Goal: Participate in discussion: Engage in conversation with other users on a specific topic

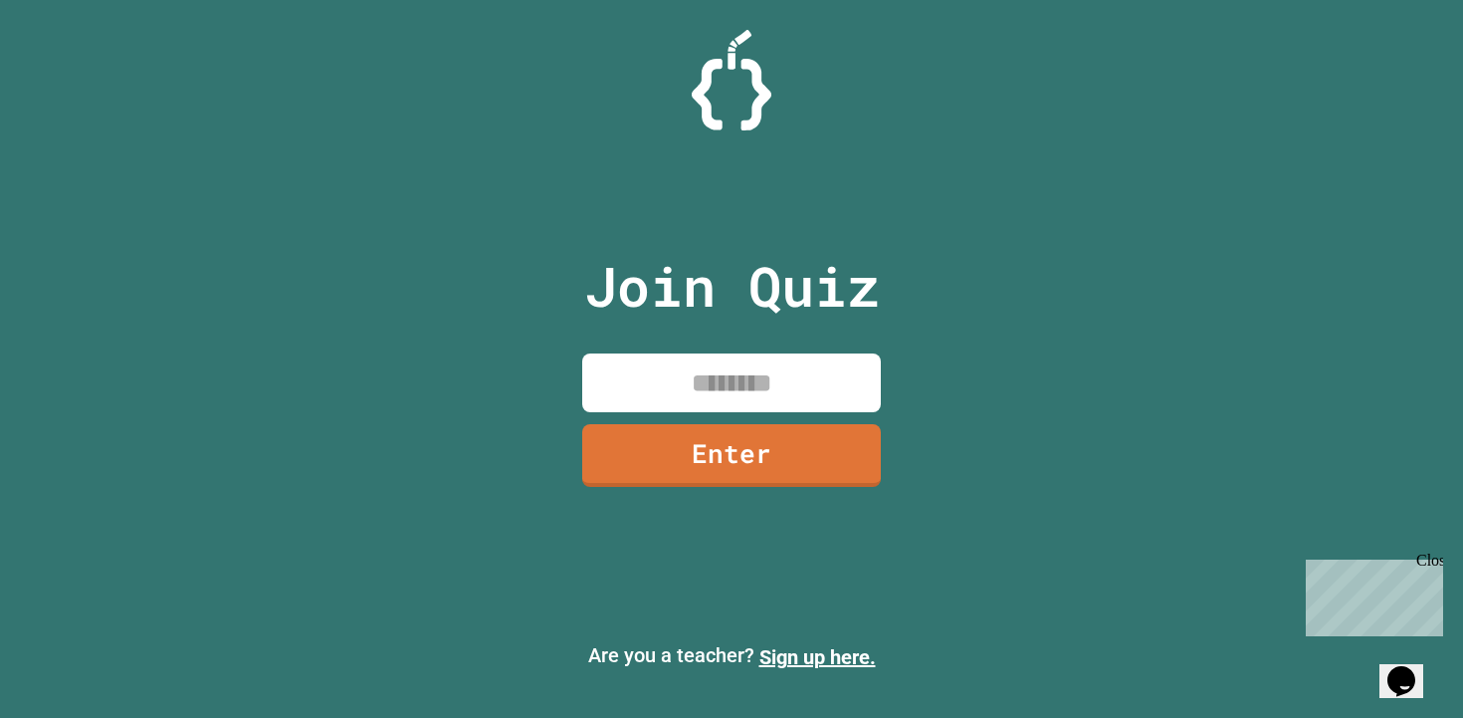
click at [716, 375] on input at bounding box center [731, 382] width 299 height 59
type input "********"
click at [721, 446] on link "Enter" at bounding box center [731, 453] width 289 height 66
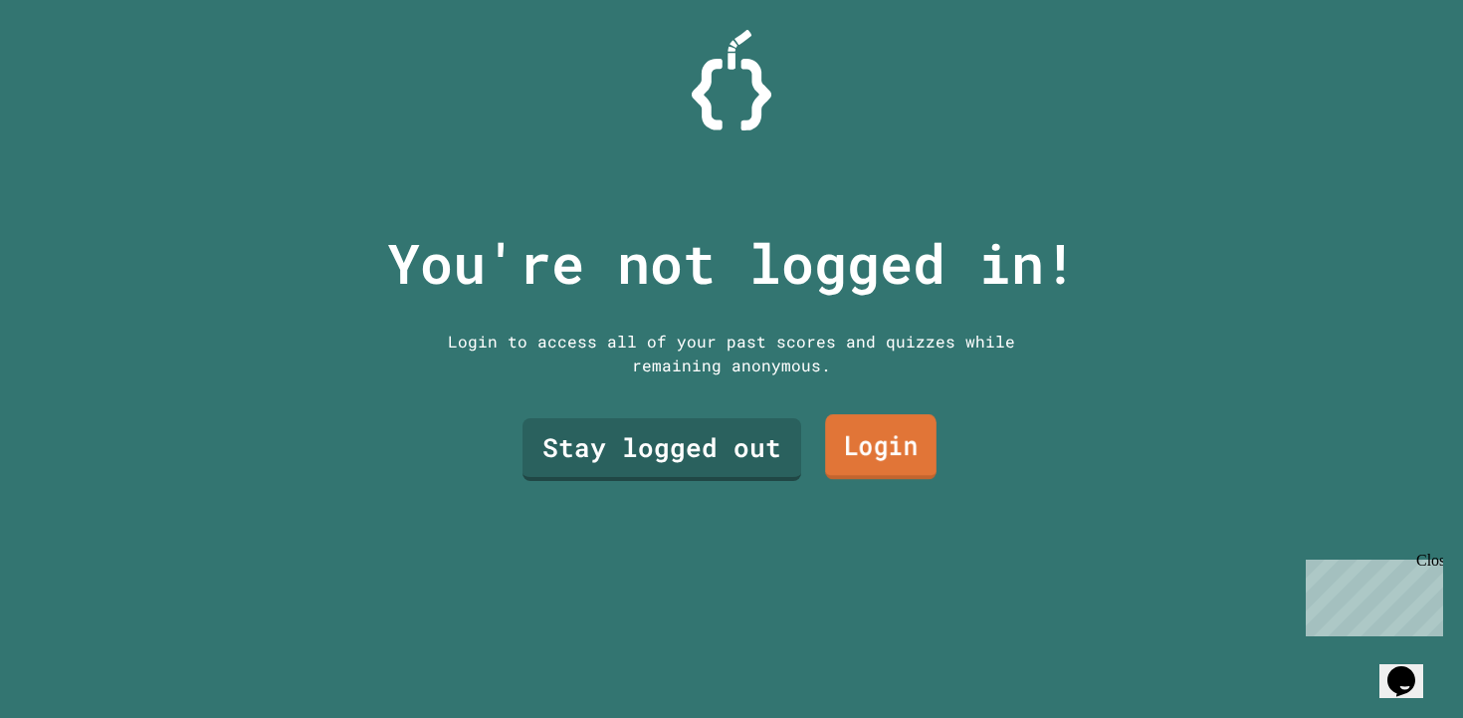
click at [712, 452] on link "Stay logged out" at bounding box center [661, 449] width 279 height 63
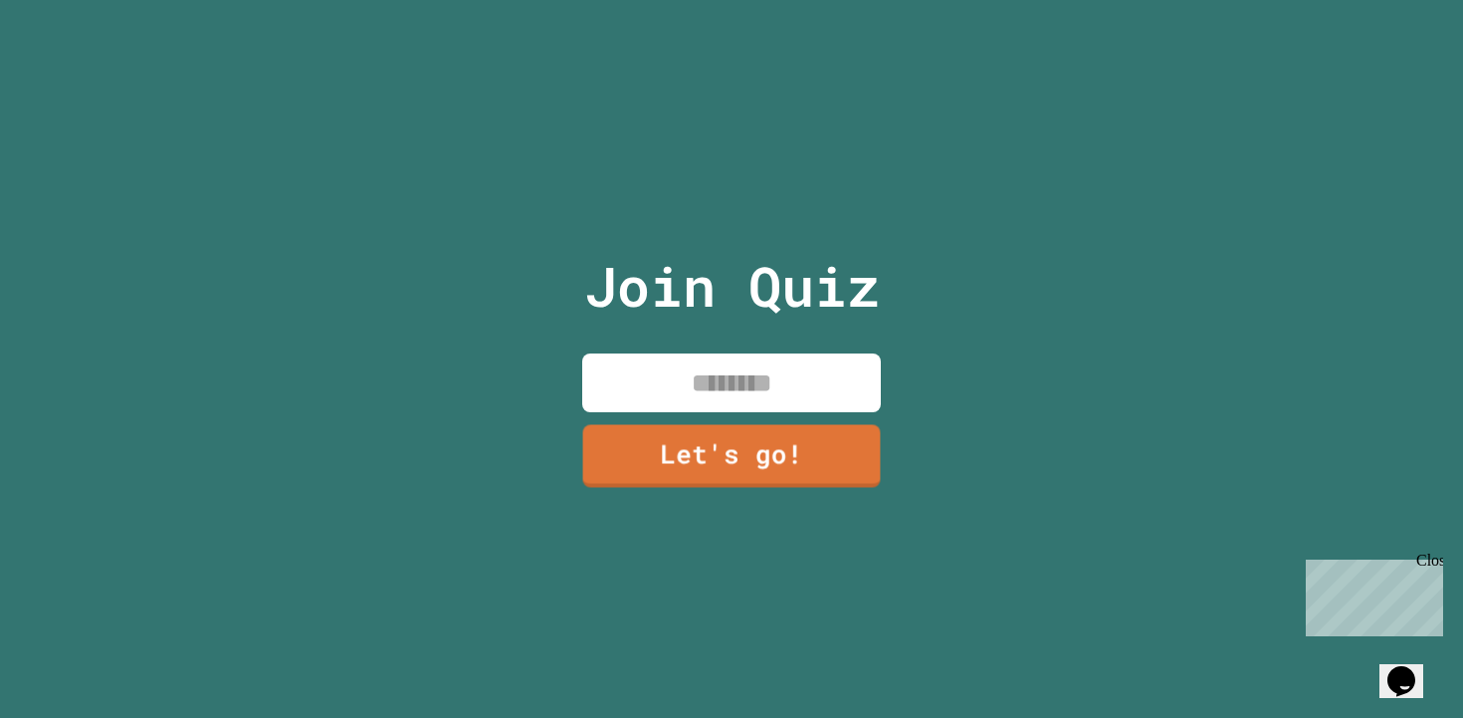
click at [727, 388] on input at bounding box center [731, 382] width 299 height 59
type input "****"
click at [760, 438] on link "Let's go!" at bounding box center [731, 453] width 301 height 65
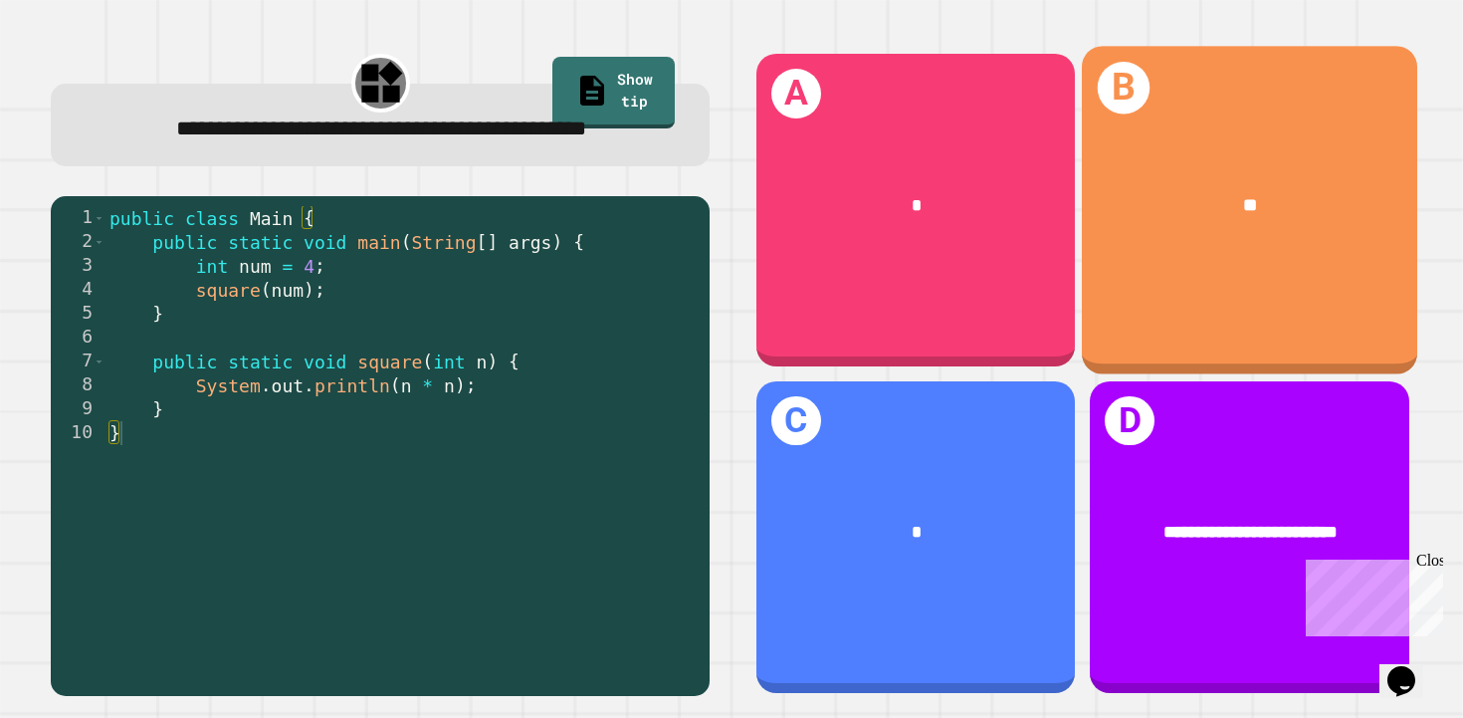
click at [1227, 240] on div "**" at bounding box center [1249, 204] width 335 height 101
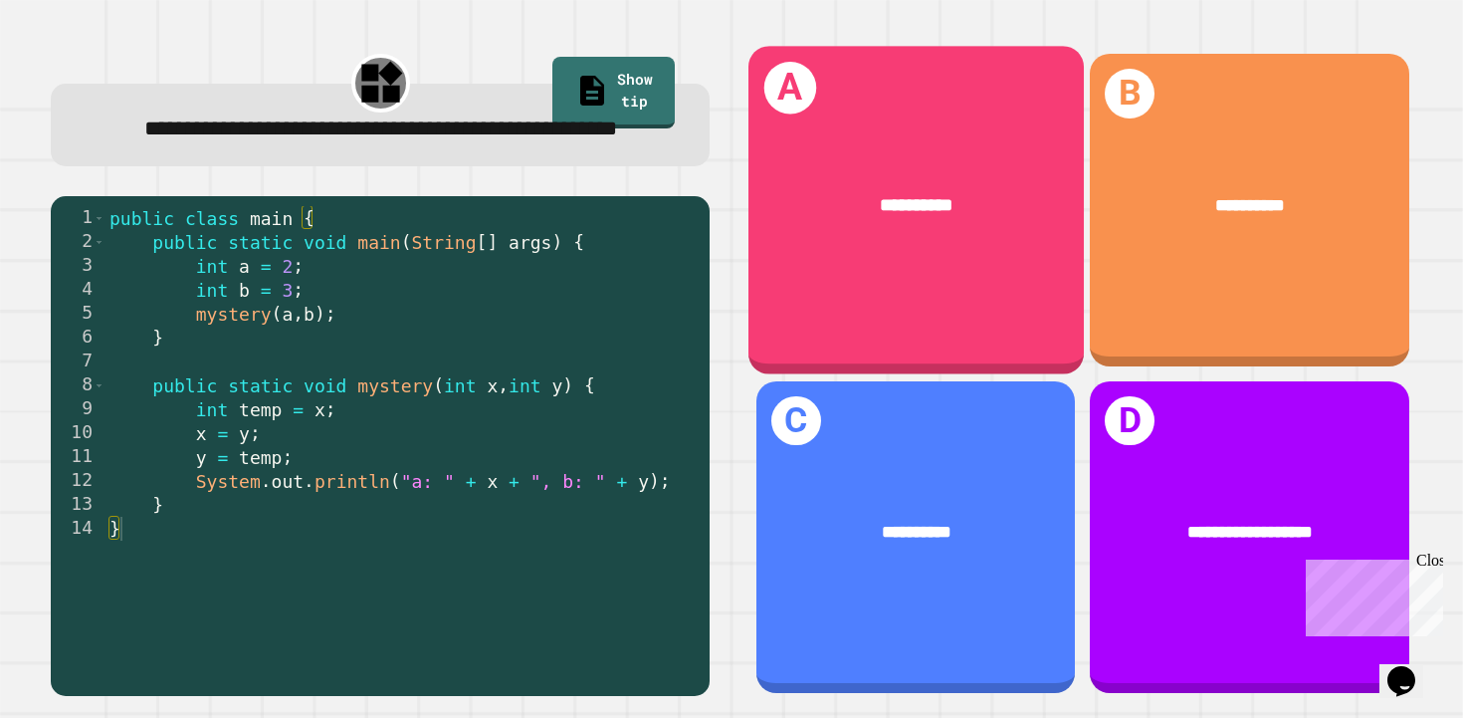
click at [954, 200] on div "**********" at bounding box center [916, 205] width 262 height 28
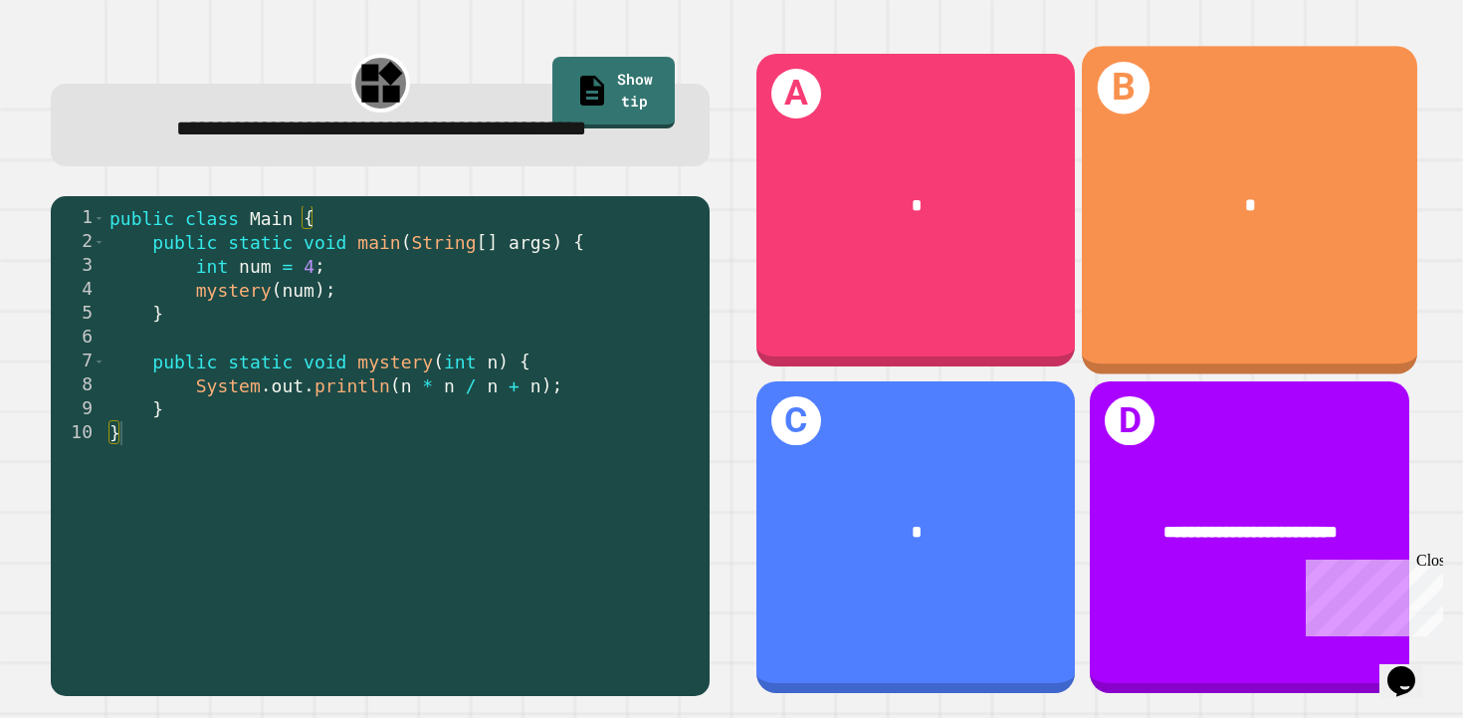
click at [1225, 252] on div "B *" at bounding box center [1249, 209] width 335 height 327
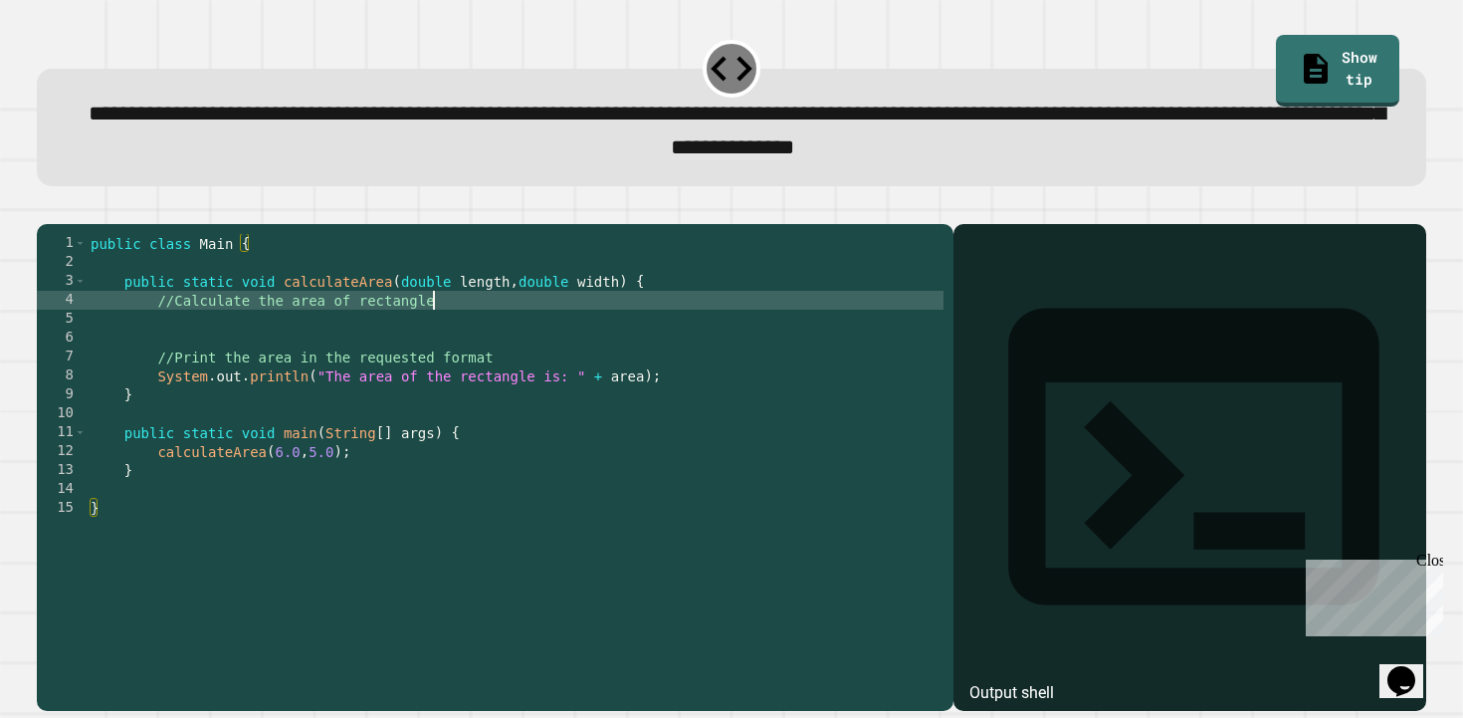
click at [508, 335] on div "public class Main { public static void calculateArea ( double length , double w…" at bounding box center [515, 442] width 857 height 416
type textarea "**********"
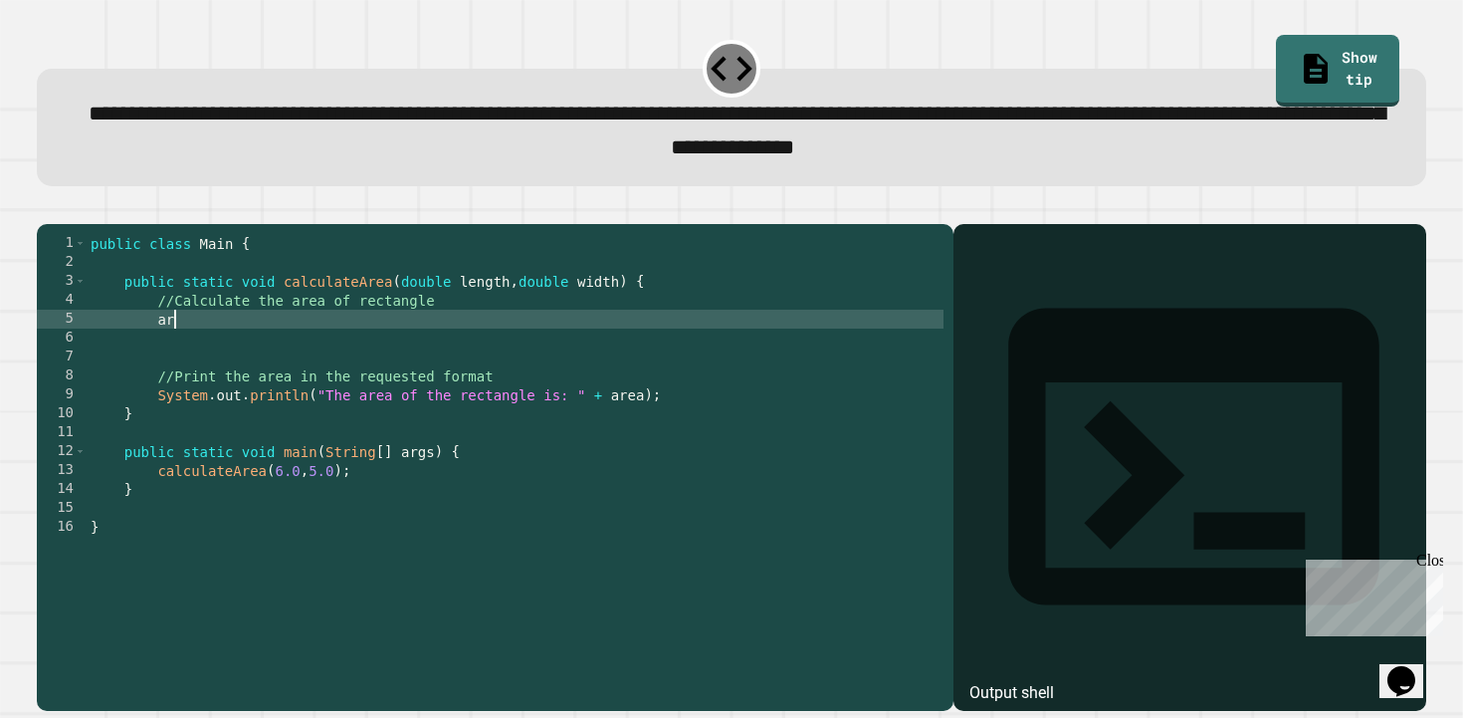
type textarea "*"
click at [312, 284] on div "public class Main { public static void calculateArea ( double length , double w…" at bounding box center [515, 442] width 857 height 416
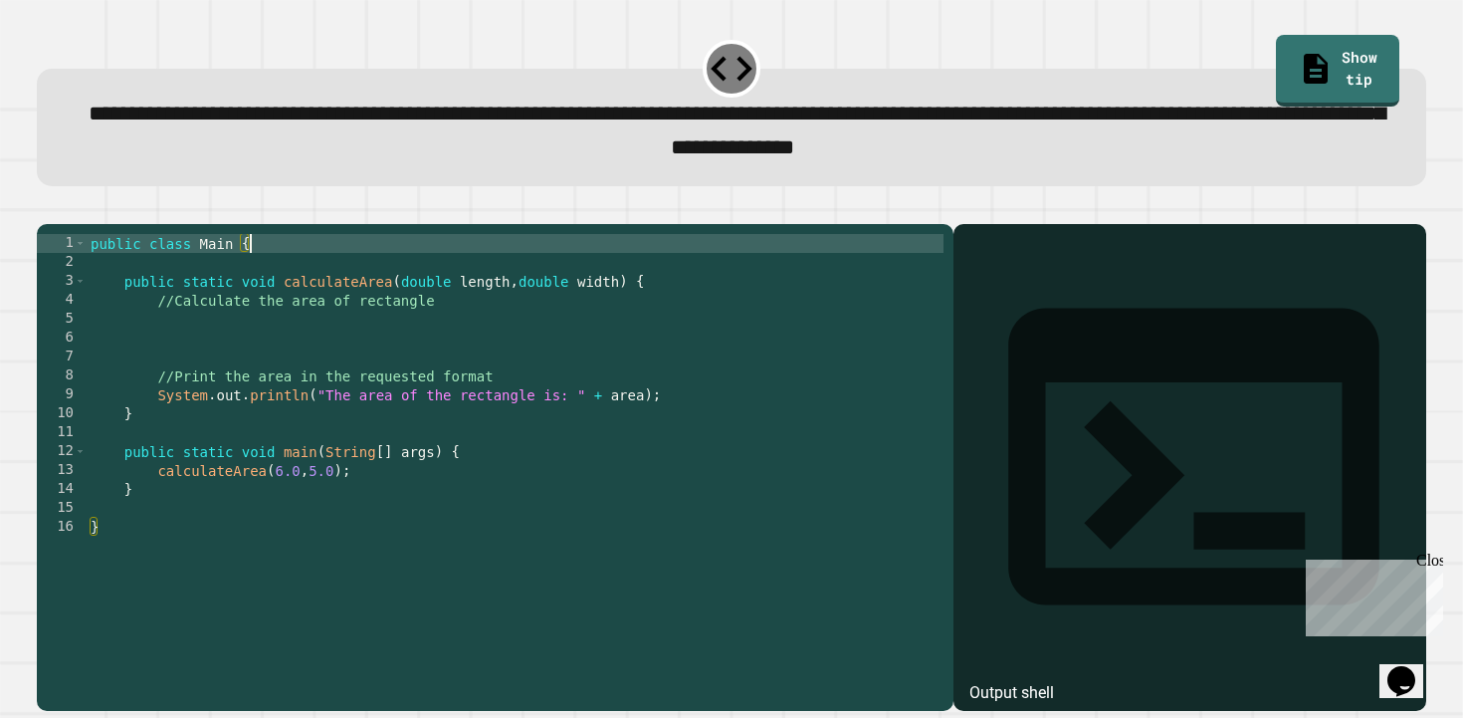
type textarea "**********"
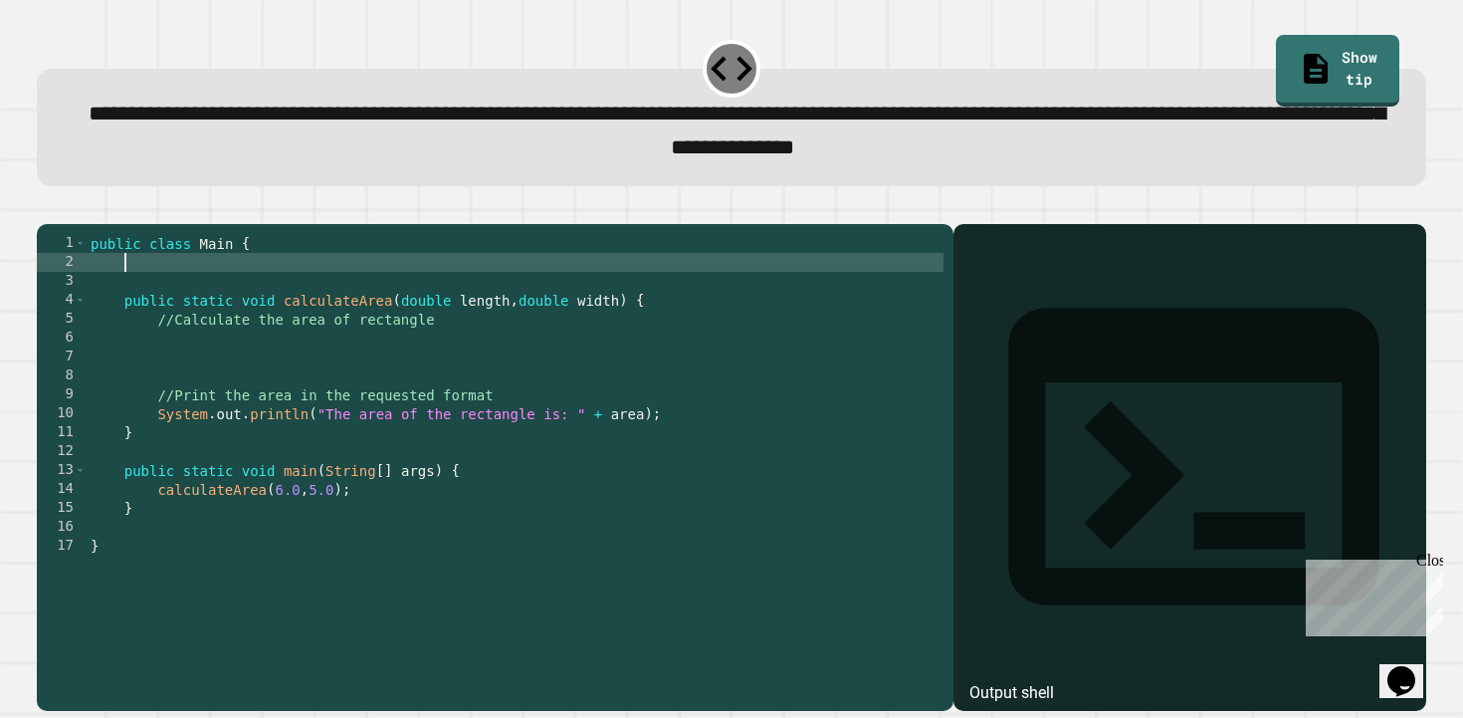
type textarea "*"
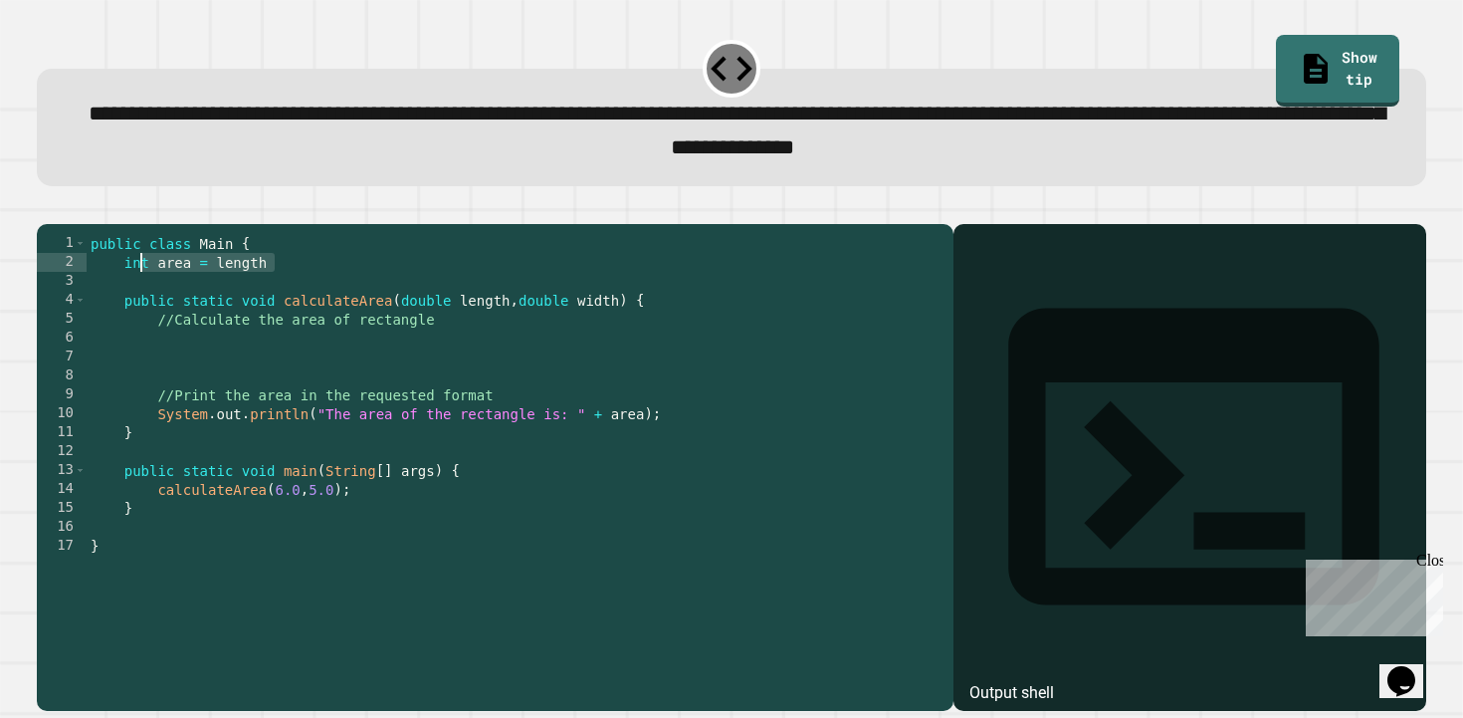
drag, startPoint x: 347, startPoint y: 298, endPoint x: 131, endPoint y: 300, distance: 216.0
click at [131, 300] on div "public class Main { int area = length public static void calculateArea ( double…" at bounding box center [515, 442] width 857 height 416
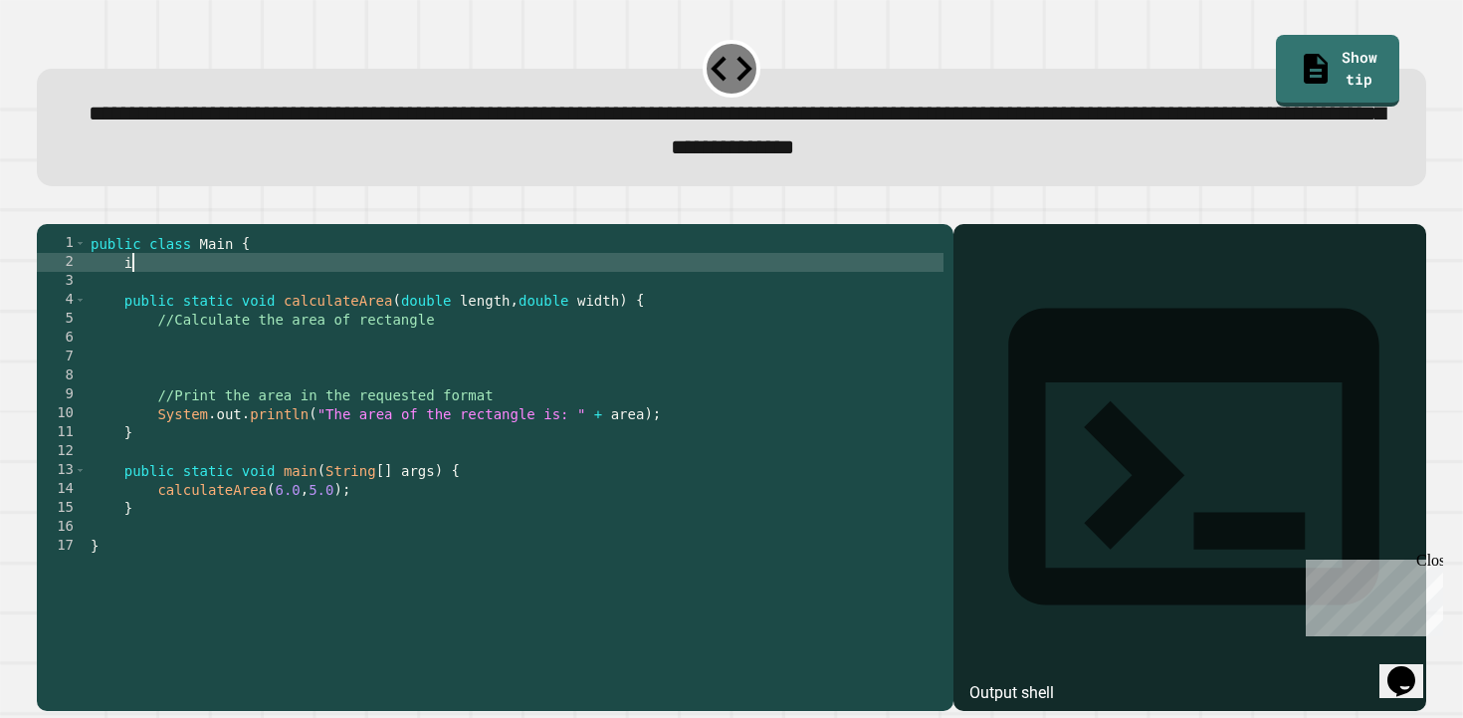
type textarea "*"
click at [220, 375] on div "public class Main { public static void calculateArea ( double length , double w…" at bounding box center [515, 442] width 857 height 416
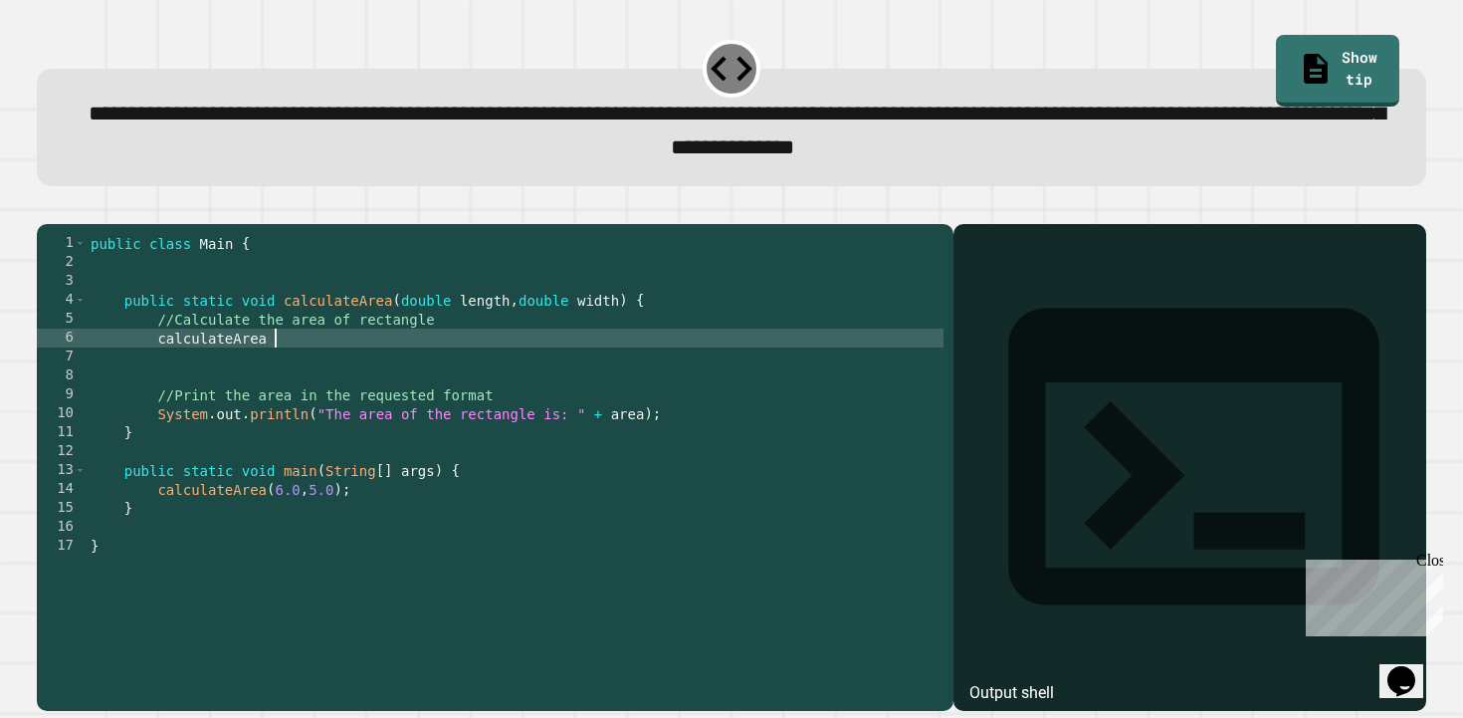
scroll to position [0, 12]
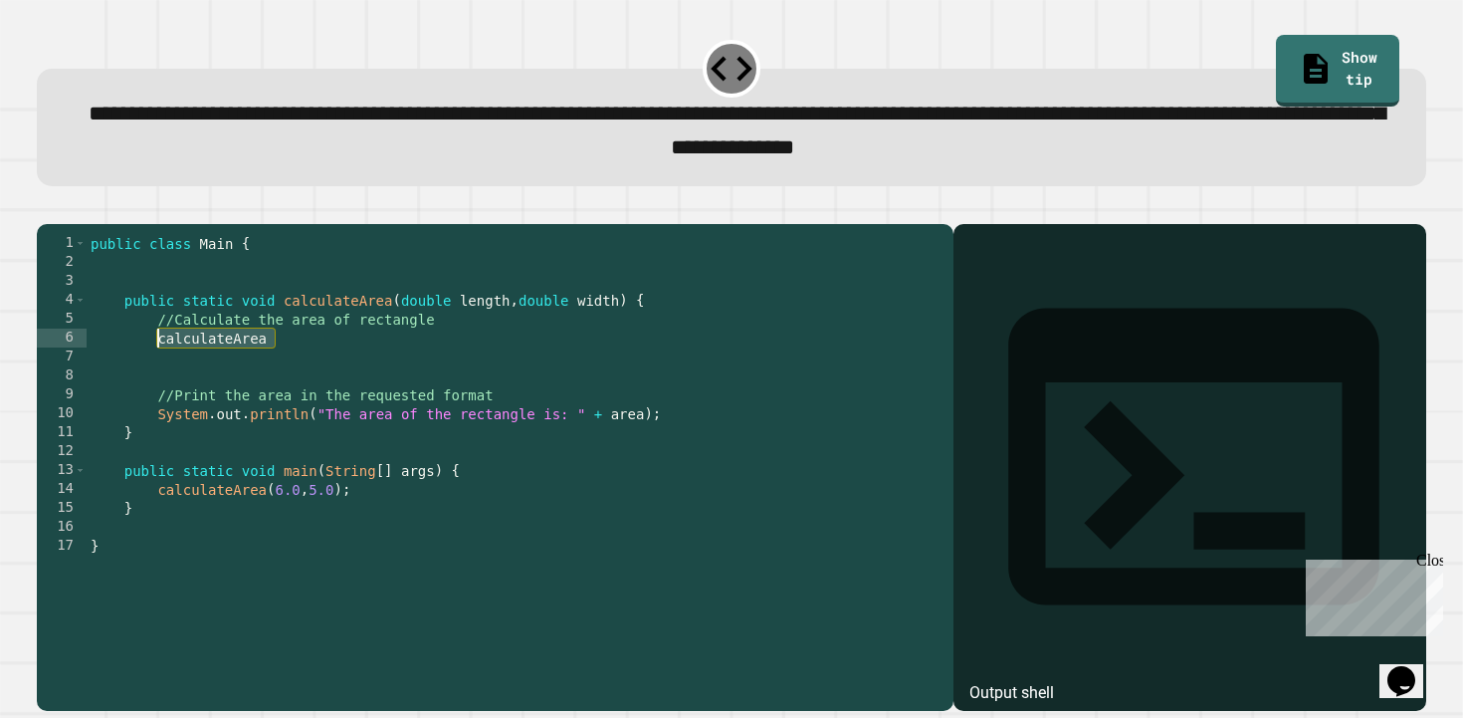
drag, startPoint x: 287, startPoint y: 368, endPoint x: 161, endPoint y: 372, distance: 125.5
click at [161, 372] on div "public class Main { public static void calculateArea ( double length , double w…" at bounding box center [515, 442] width 857 height 416
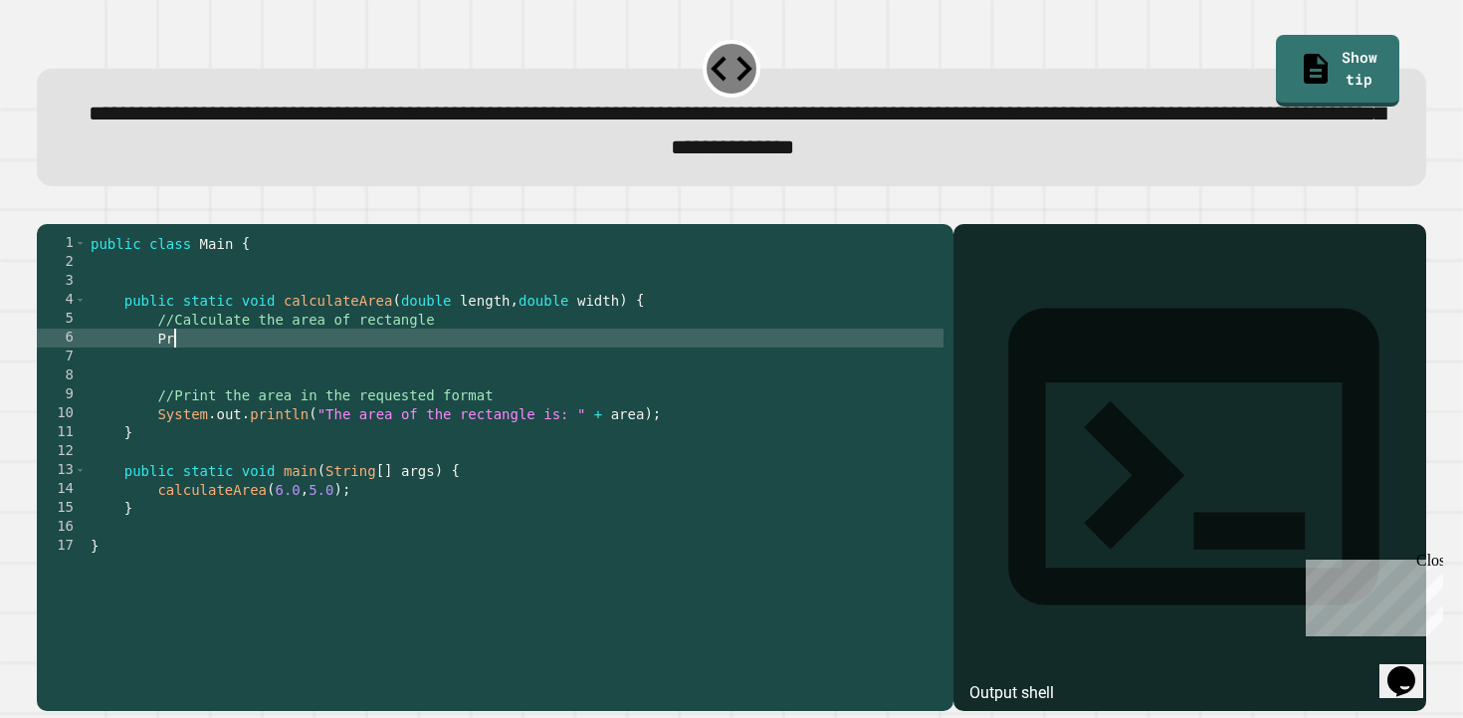
type textarea "*"
click at [66, 224] on div at bounding box center [732, 212] width 1390 height 24
click at [47, 208] on icon "button" at bounding box center [47, 208] width 0 height 0
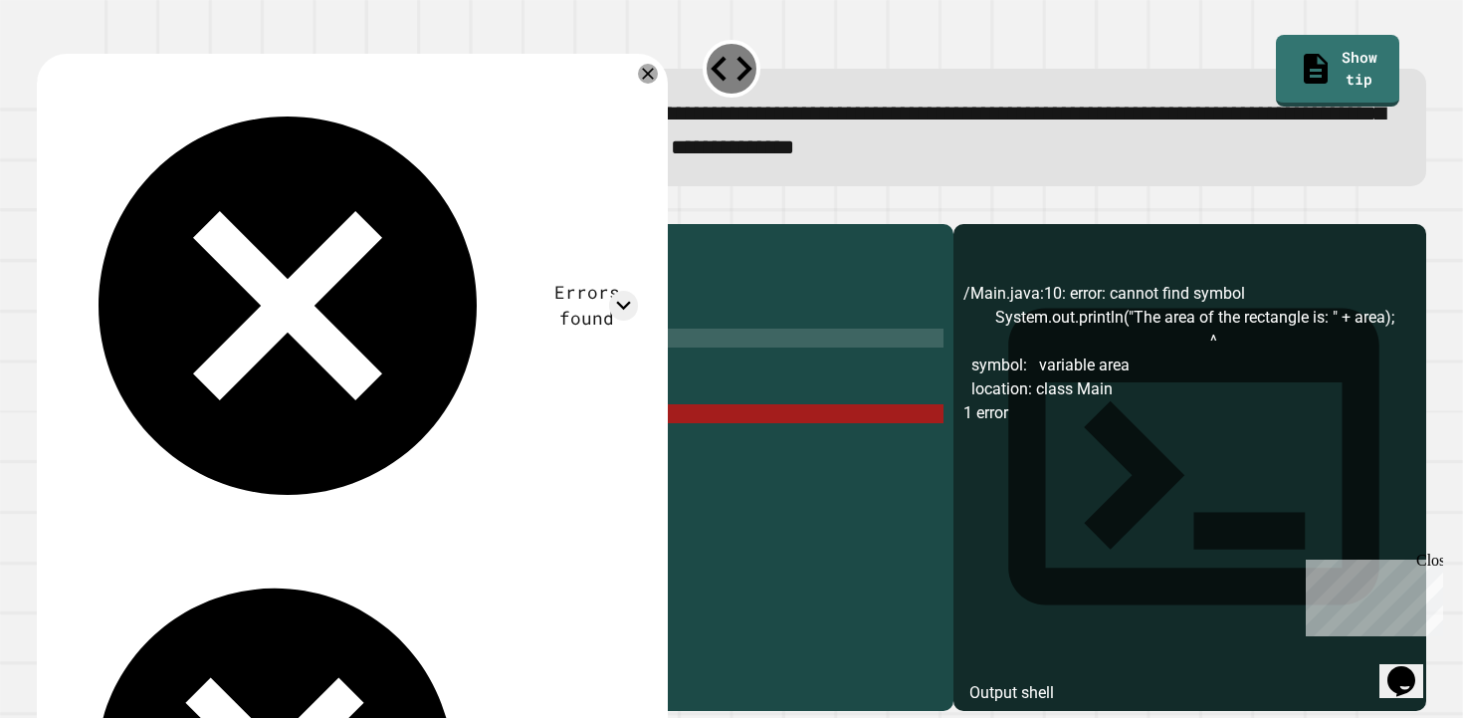
click at [322, 381] on div "public class Main { public static void calculateArea ( double length , double w…" at bounding box center [515, 442] width 857 height 416
click at [376, 365] on div "public class Main { public static void calculateArea ( double length , double w…" at bounding box center [515, 442] width 857 height 416
drag, startPoint x: 156, startPoint y: 369, endPoint x: 303, endPoint y: 372, distance: 146.3
click at [303, 372] on div "public class Main { public static void calculateArea ( double length , double w…" at bounding box center [515, 442] width 857 height 416
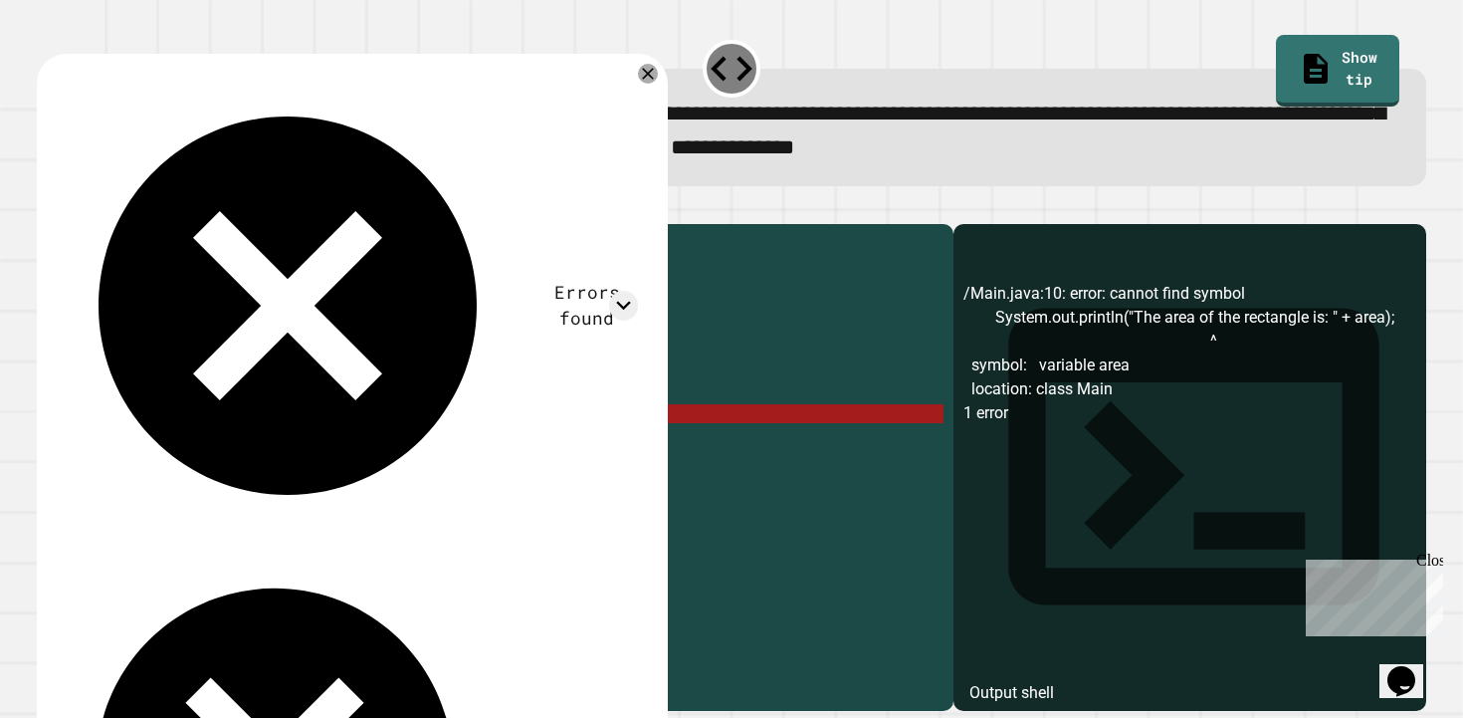
click at [303, 426] on div "public class Main { public static void calculateArea ( double length , double w…" at bounding box center [515, 442] width 857 height 416
click at [288, 438] on div "public class Main { public static void calculateArea ( double length , double w…" at bounding box center [515, 442] width 857 height 416
drag, startPoint x: 310, startPoint y: 372, endPoint x: 157, endPoint y: 372, distance: 152.3
click at [157, 372] on div "public class Main { public static void calculateArea ( double length , double w…" at bounding box center [515, 442] width 857 height 416
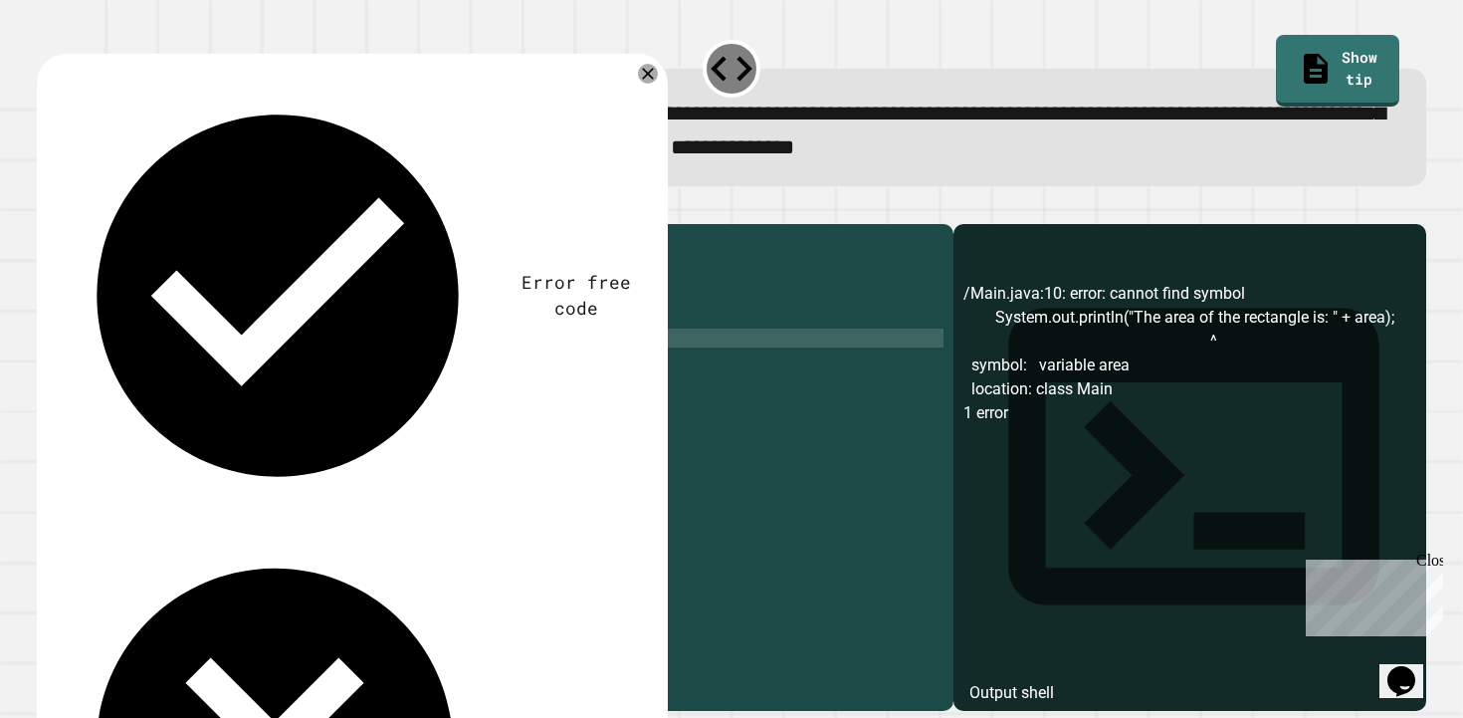
scroll to position [0, 14]
click at [293, 370] on div "public class Main { public static void calculateArea ( double length , double w…" at bounding box center [515, 442] width 857 height 416
click at [297, 370] on div "public class Main { public static void calculateArea ( double length , double w…" at bounding box center [515, 442] width 857 height 416
click at [419, 368] on div "public class Main { public static void calculateArea ( double length , double w…" at bounding box center [515, 442] width 857 height 416
click at [47, 208] on icon "button" at bounding box center [47, 208] width 0 height 0
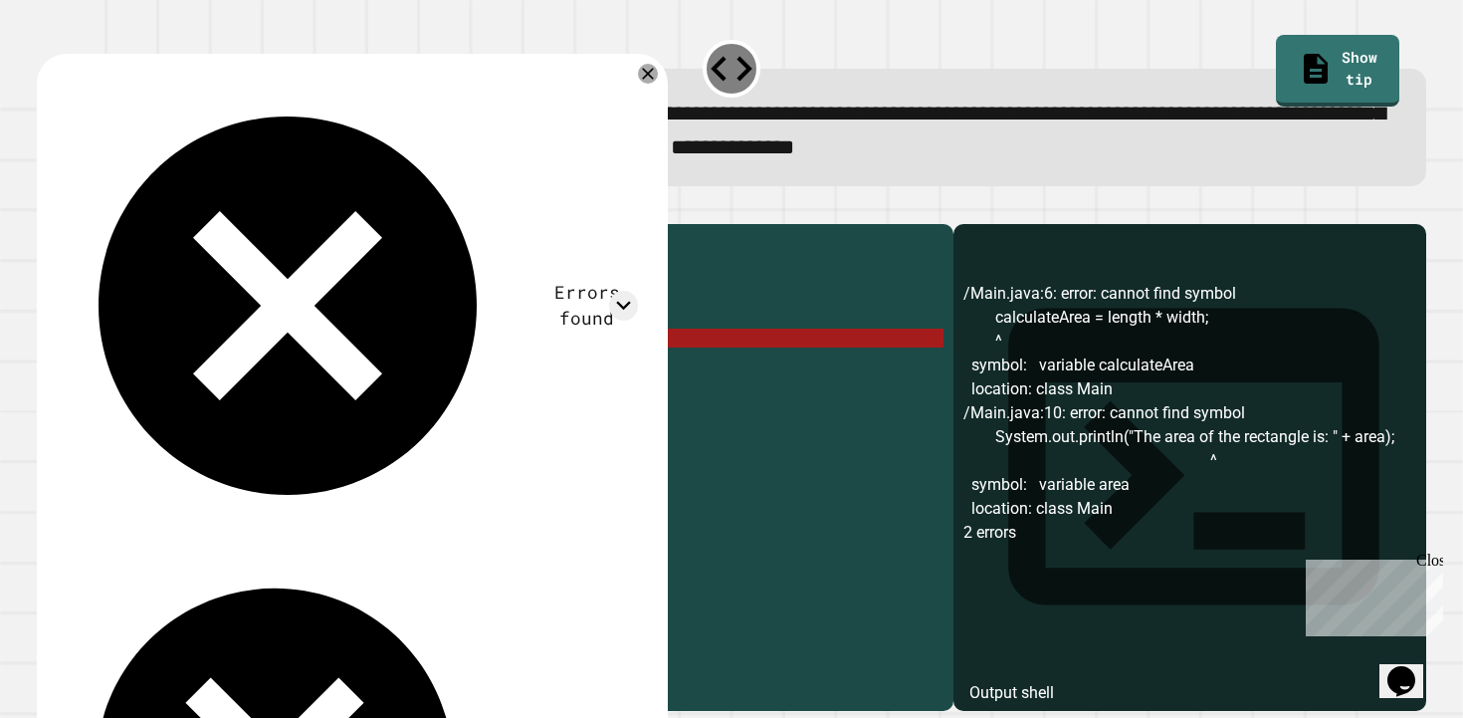
drag, startPoint x: 243, startPoint y: 373, endPoint x: 158, endPoint y: 373, distance: 84.6
click at [158, 373] on div "public class Main { public static void calculateArea ( double length , double w…" at bounding box center [515, 442] width 857 height 416
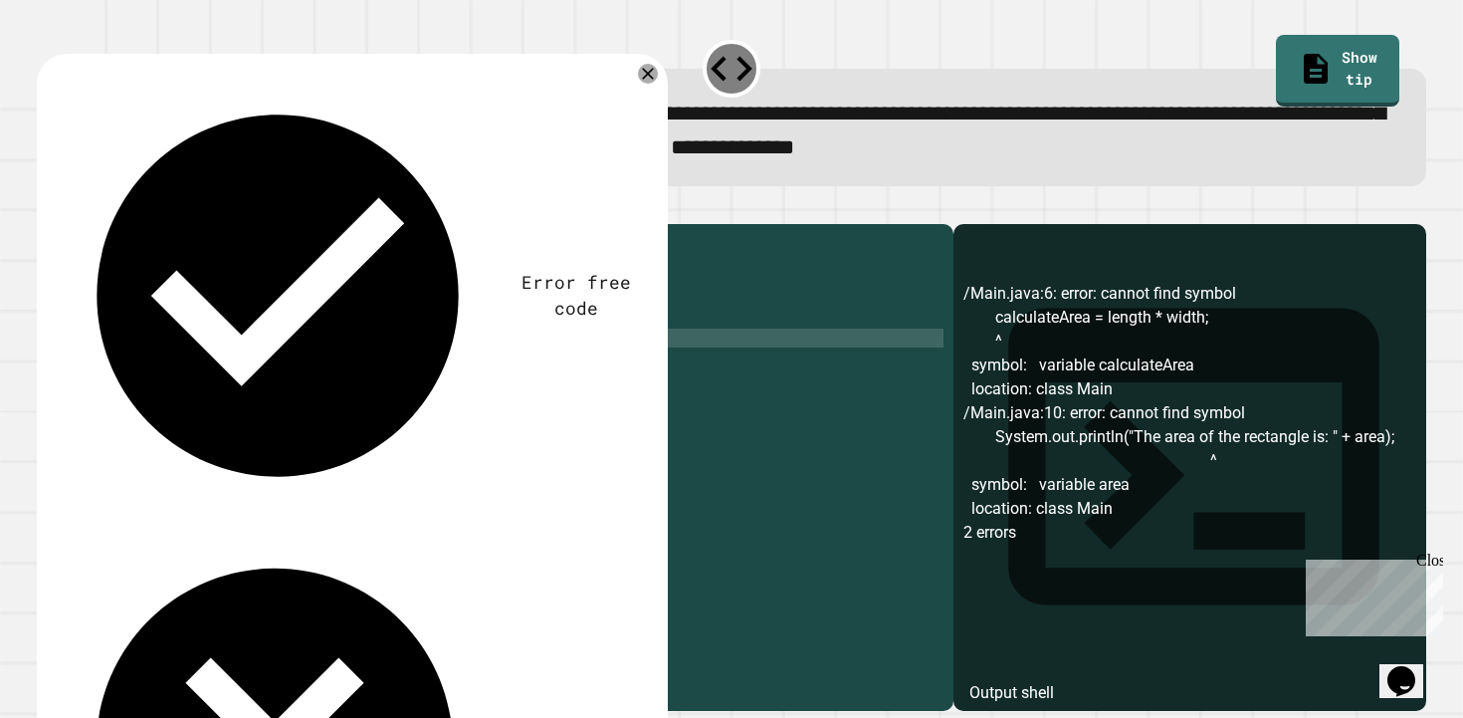
click at [47, 208] on icon "button" at bounding box center [47, 208] width 0 height 0
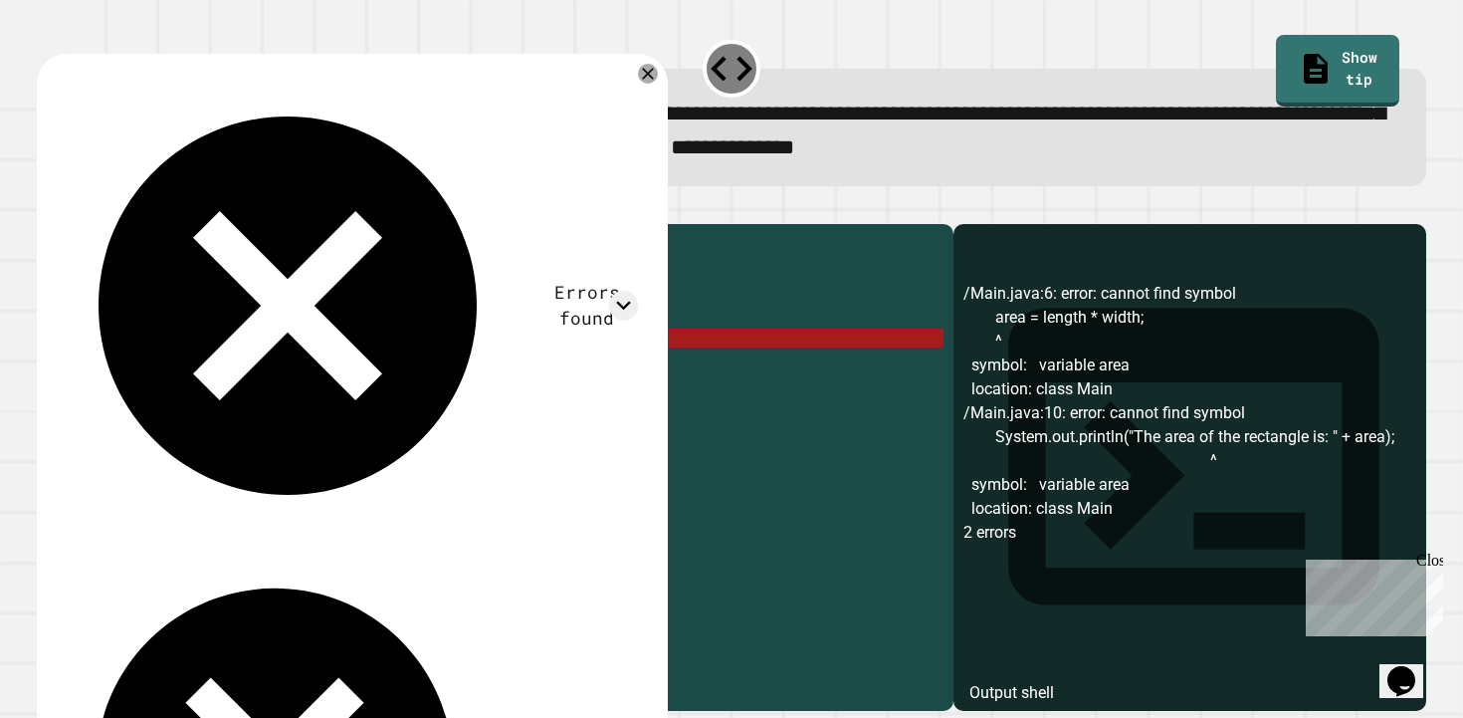
drag, startPoint x: 217, startPoint y: 373, endPoint x: 161, endPoint y: 374, distance: 55.7
click at [161, 374] on div "public class Main { public static void calculateArea ( double length , double w…" at bounding box center [515, 442] width 857 height 416
click at [218, 374] on div "public class Main { public static void calculateArea ( double length , double w…" at bounding box center [515, 442] width 857 height 416
click at [209, 373] on div "public class Main { public static void calculateArea ( double length , double w…" at bounding box center [515, 442] width 857 height 416
click at [159, 373] on div "public class Main { public static void calculateArea ( double length , double w…" at bounding box center [515, 442] width 857 height 416
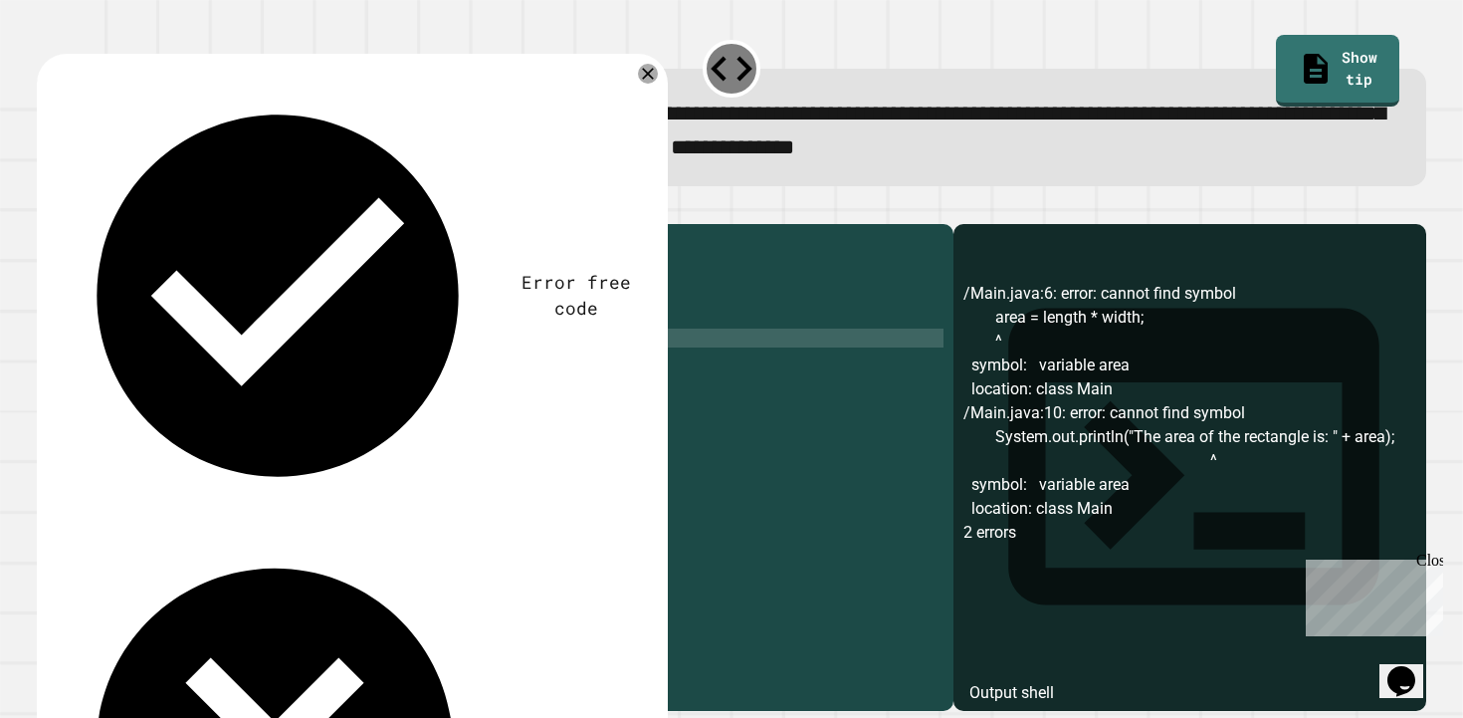
scroll to position [0, 9]
type textarea "**********"
click at [47, 208] on icon "button" at bounding box center [47, 208] width 0 height 0
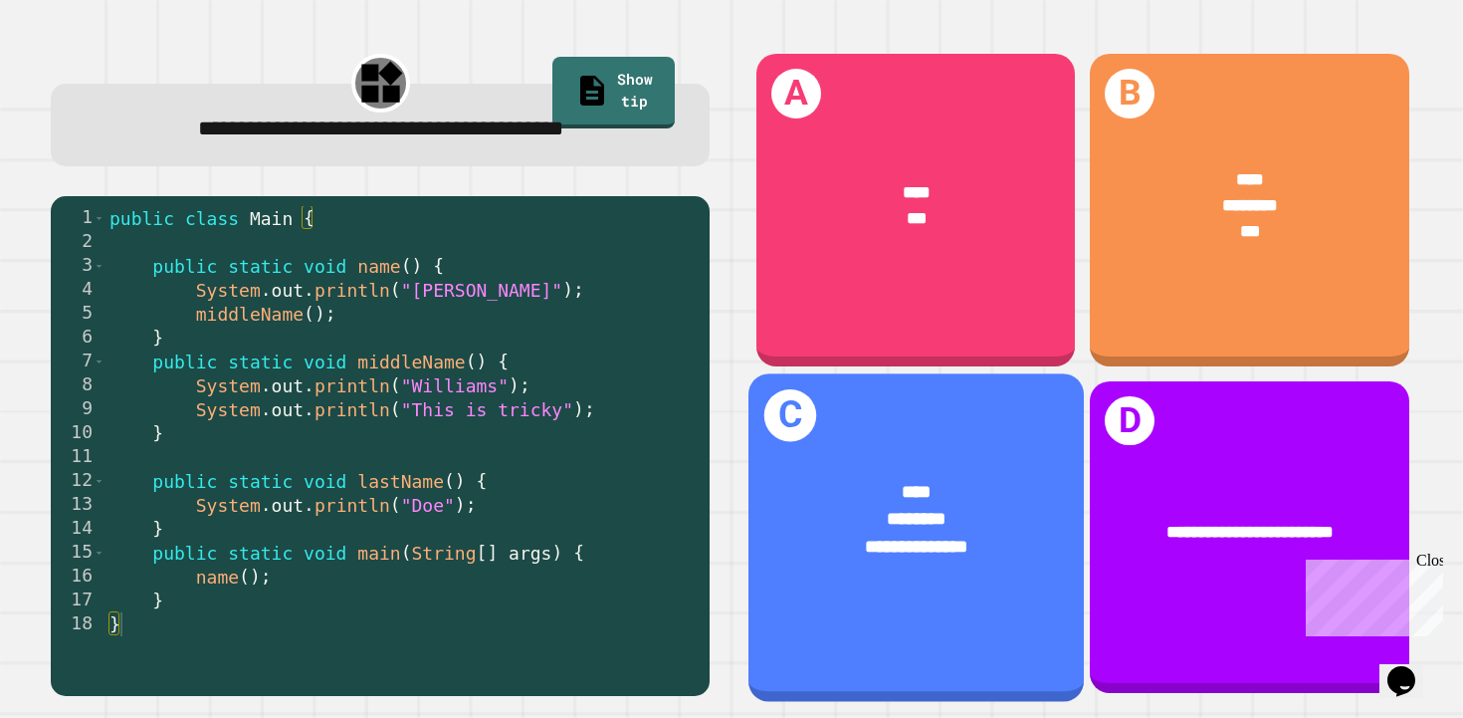
click at [931, 441] on div "**********" at bounding box center [915, 532] width 335 height 182
